Goal: Task Accomplishment & Management: Use online tool/utility

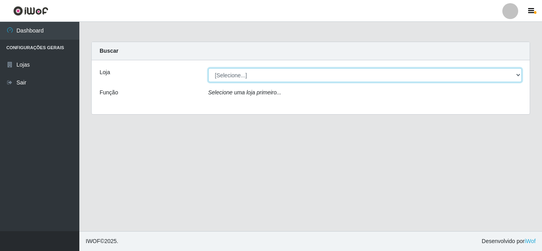
drag, startPoint x: 252, startPoint y: 82, endPoint x: 255, endPoint y: 75, distance: 8.5
click at [255, 75] on select "[Selecione...] Queiroz [GEOGRAPHIC_DATA] - [GEOGRAPHIC_DATA]" at bounding box center [365, 75] width 314 height 14
select select "462"
click at [208, 68] on select "[Selecione...] Queiroz [GEOGRAPHIC_DATA] - [GEOGRAPHIC_DATA]" at bounding box center [365, 75] width 314 height 14
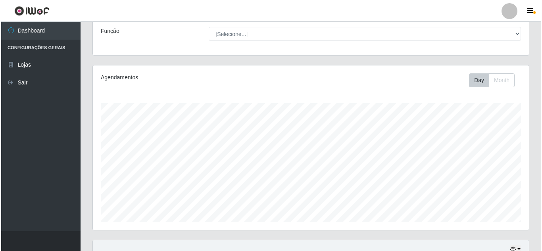
scroll to position [234, 0]
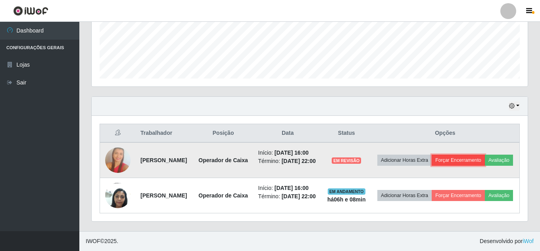
click at [484, 155] on button "Forçar Encerramento" at bounding box center [458, 160] width 53 height 11
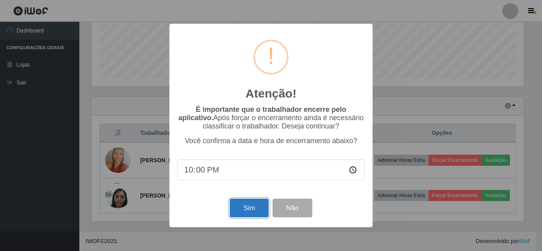
click at [261, 207] on button "Sim" at bounding box center [249, 208] width 38 height 19
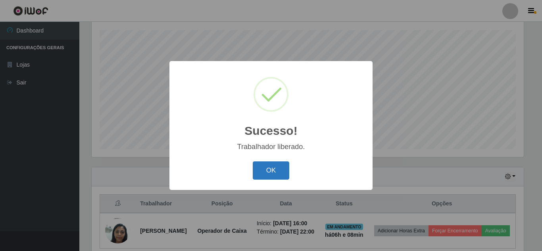
click at [266, 169] on button "OK" at bounding box center [271, 170] width 37 height 19
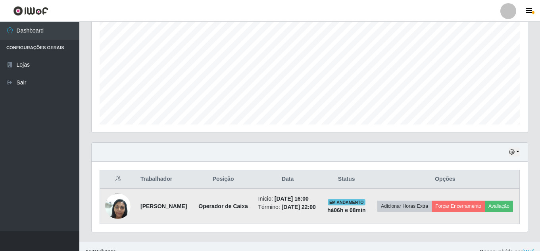
scroll to position [184, 0]
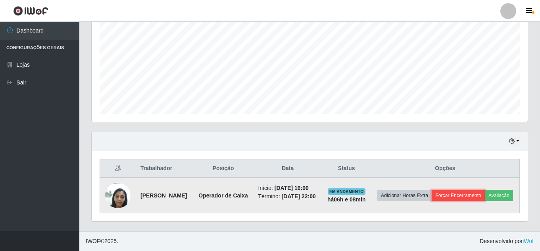
click at [485, 190] on button "Forçar Encerramento" at bounding box center [458, 195] width 53 height 11
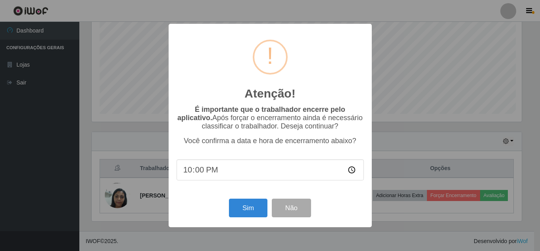
scroll to position [165, 432]
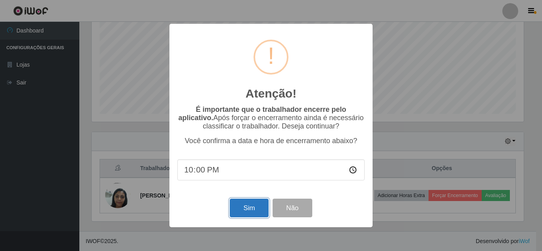
click at [261, 206] on button "Sim" at bounding box center [249, 208] width 38 height 19
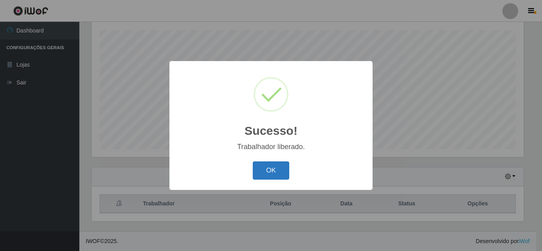
click at [270, 172] on button "OK" at bounding box center [271, 170] width 37 height 19
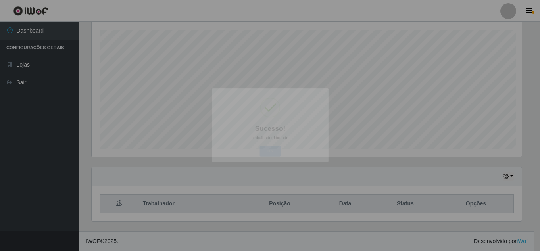
scroll to position [165, 436]
